Goal: Find specific page/section: Find specific page/section

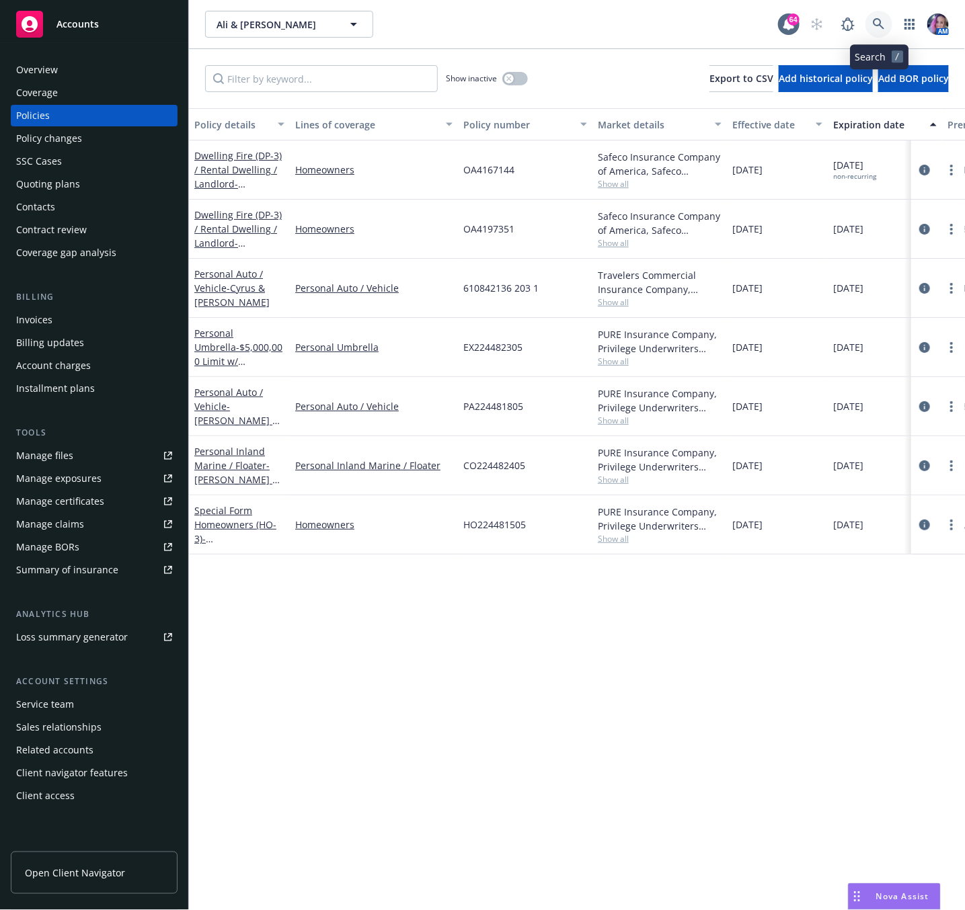
drag, startPoint x: 890, startPoint y: 26, endPoint x: 878, endPoint y: 26, distance: 12.1
click at [878, 26] on link at bounding box center [878, 24] width 27 height 27
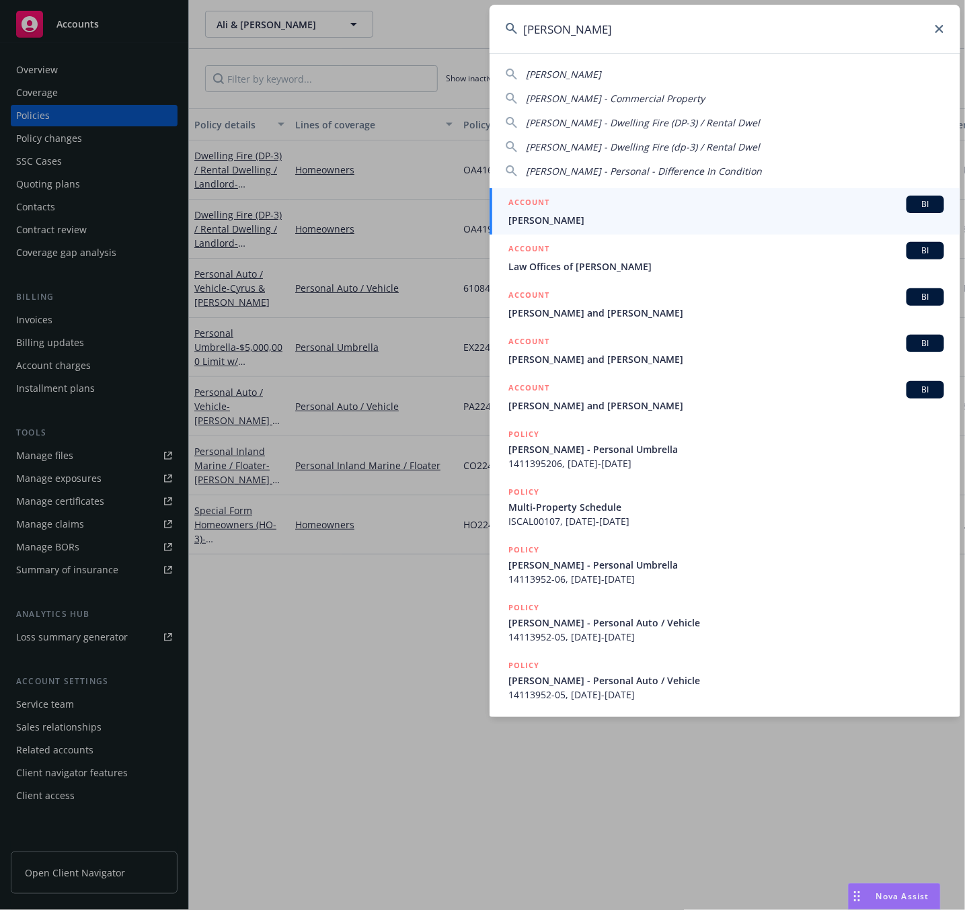
type input "[PERSON_NAME]"
click at [587, 196] on div "ACCOUNT BI" at bounding box center [726, 204] width 436 height 17
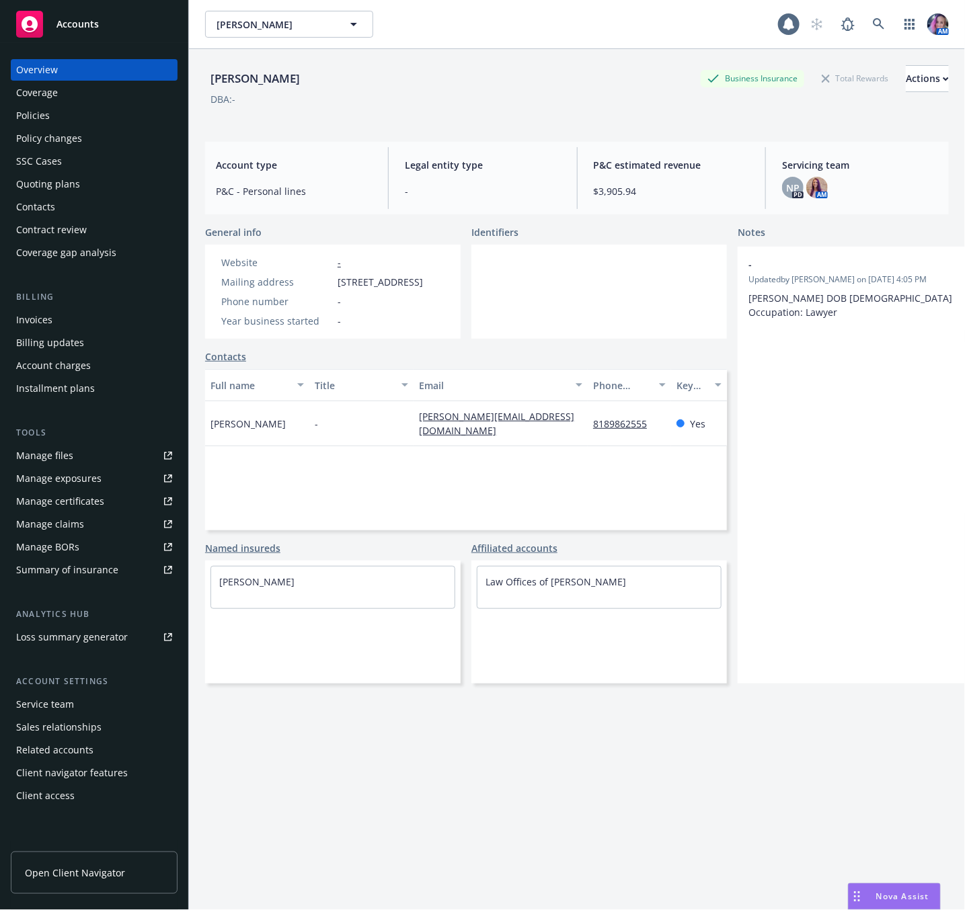
click at [67, 116] on div "Policies" at bounding box center [94, 116] width 156 height 22
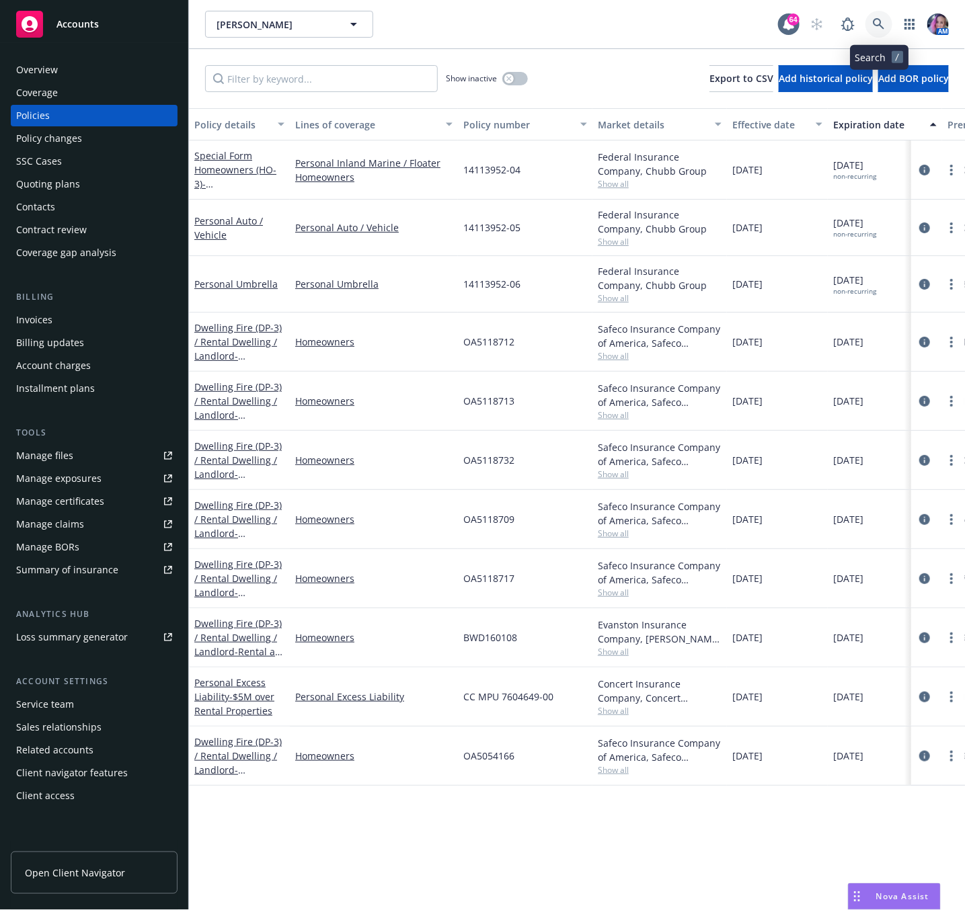
click at [880, 16] on link at bounding box center [878, 24] width 27 height 27
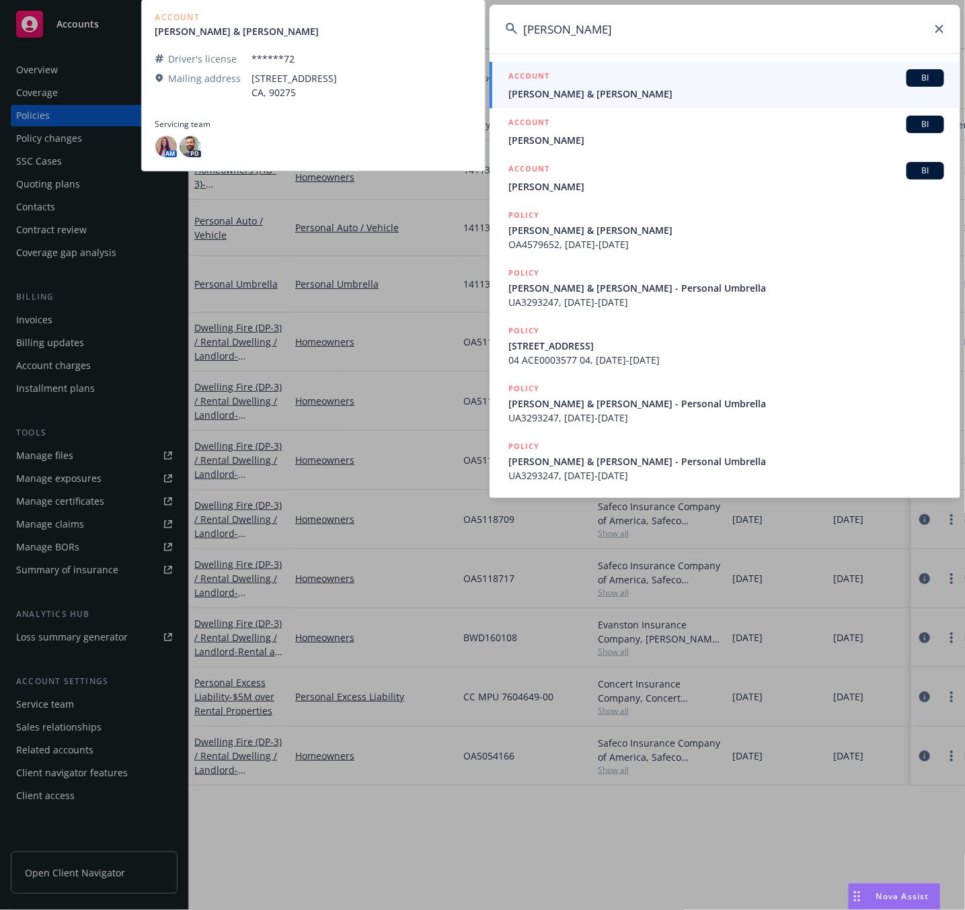
type input "[PERSON_NAME]"
click at [601, 81] on div "ACCOUNT BI" at bounding box center [726, 77] width 436 height 17
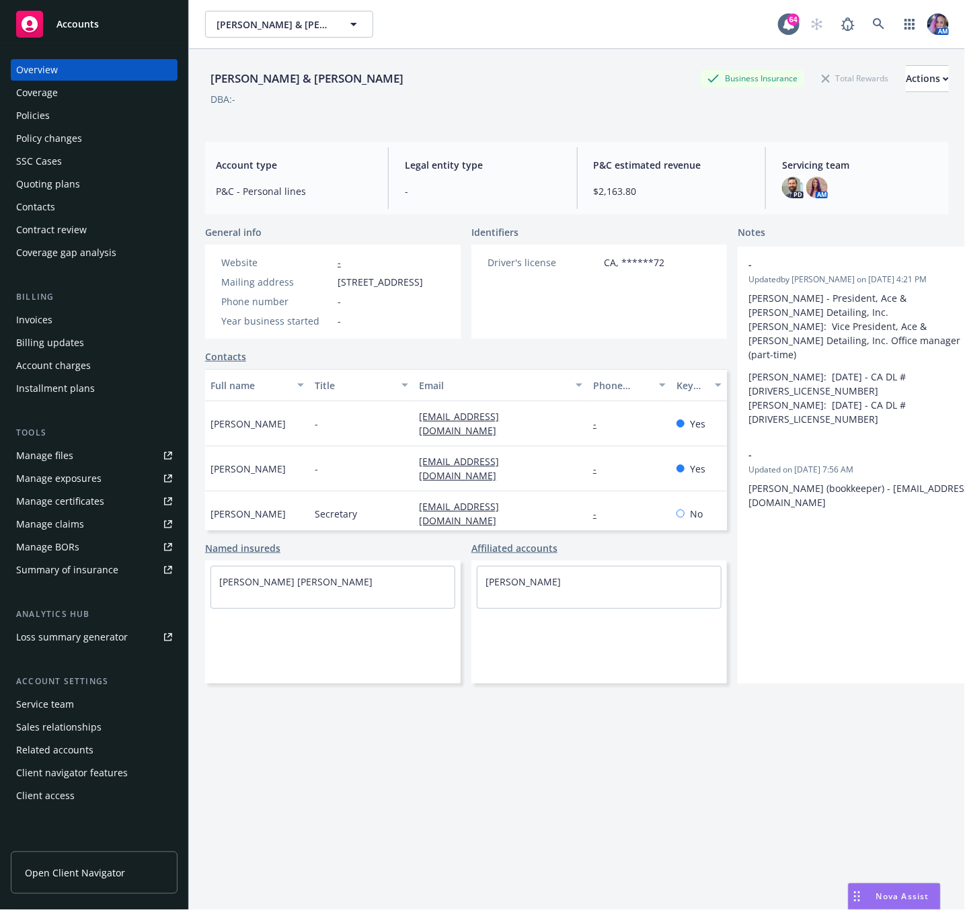
click at [30, 119] on div "Policies" at bounding box center [33, 116] width 34 height 22
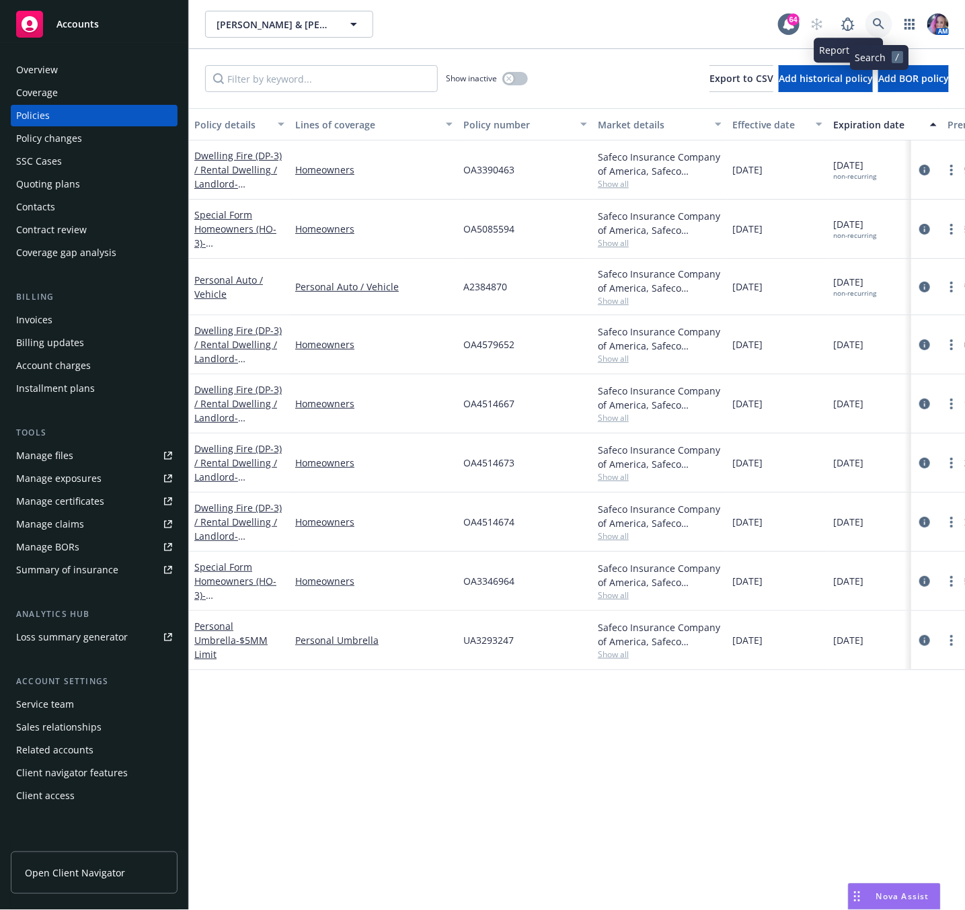
click at [874, 24] on icon at bounding box center [878, 23] width 11 height 11
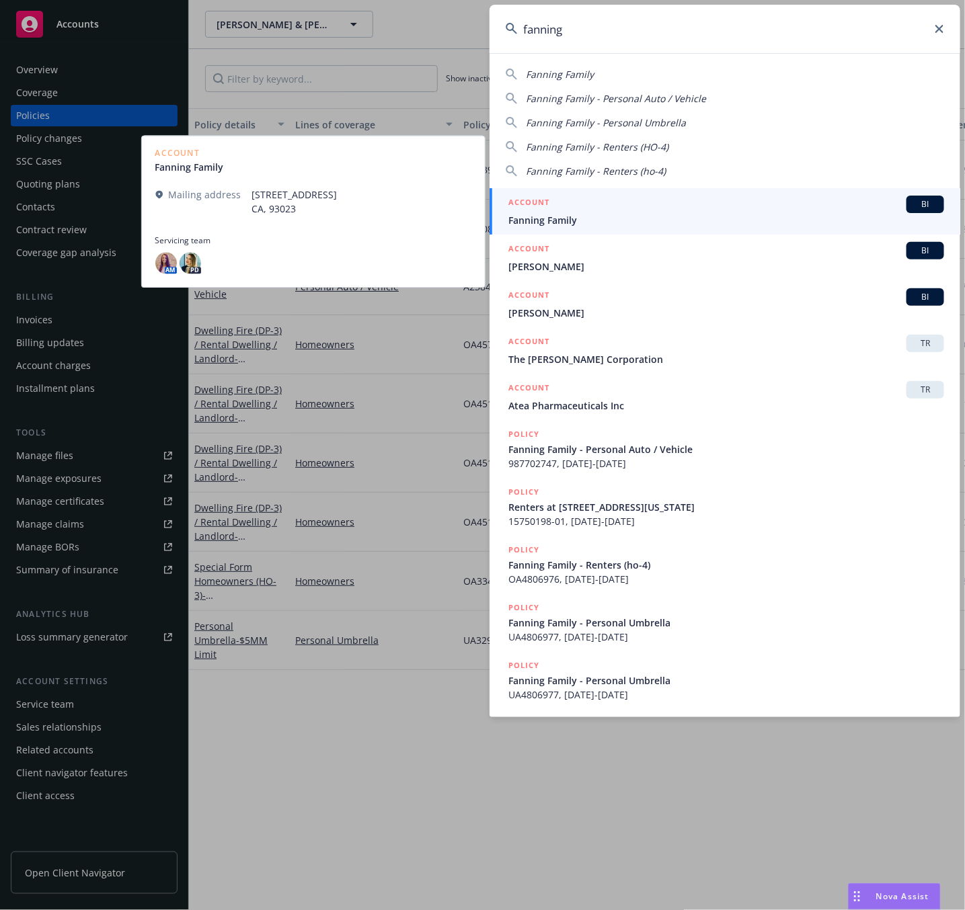
type input "fanning"
click at [559, 206] on div "ACCOUNT BI" at bounding box center [726, 204] width 436 height 17
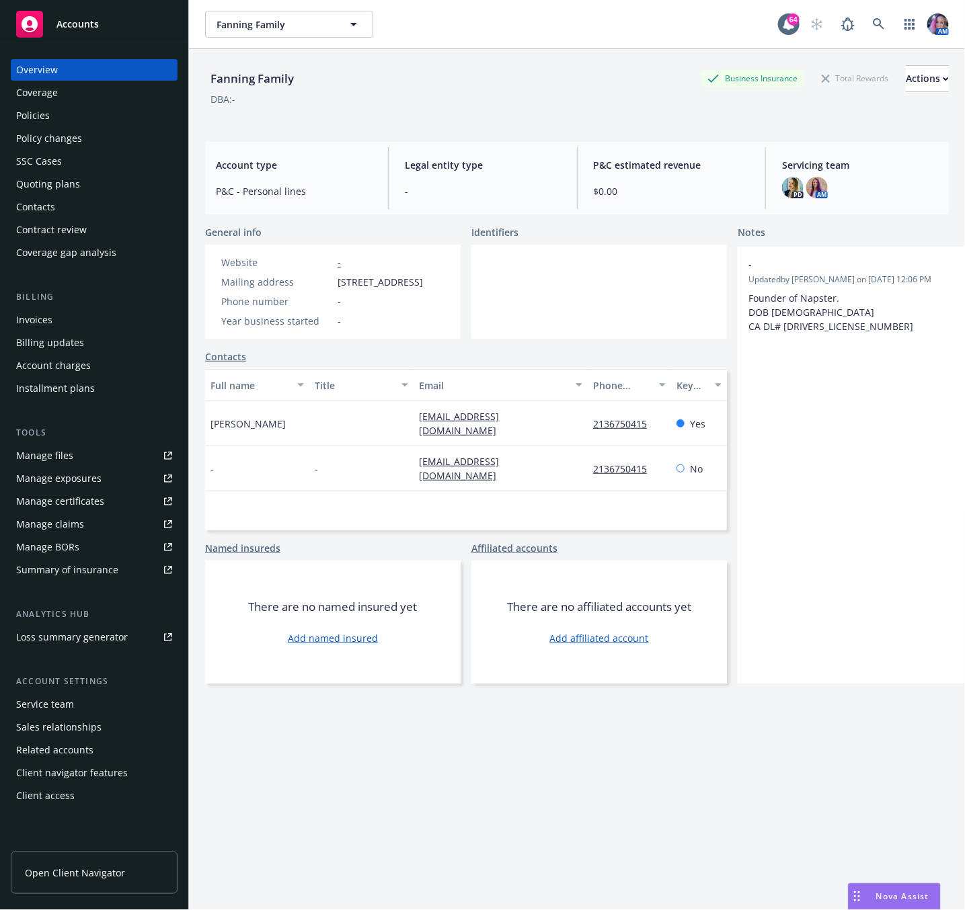
click at [37, 120] on div "Policies" at bounding box center [33, 116] width 34 height 22
